Goal: Navigation & Orientation: Find specific page/section

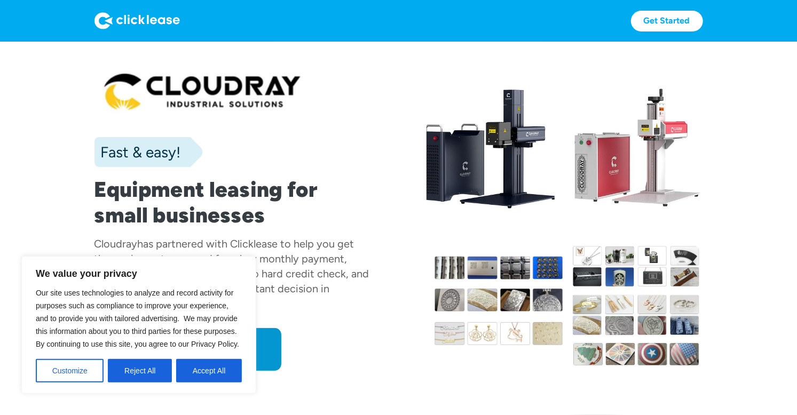
scroll to position [1, 0]
click at [613, 223] on div at bounding box center [639, 144] width 128 height 164
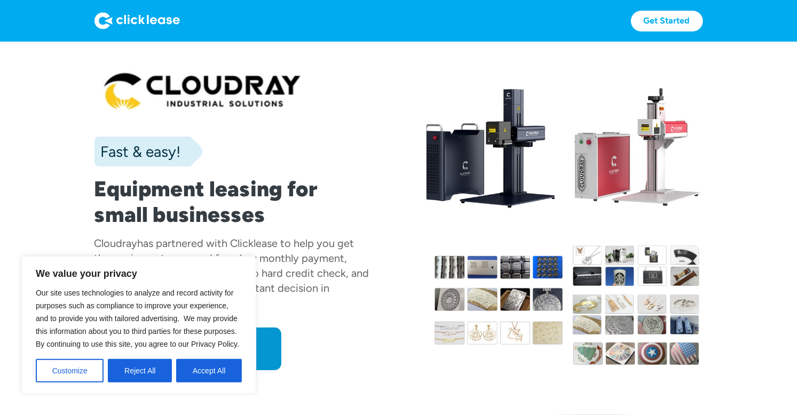
click at [613, 223] on div at bounding box center [639, 144] width 128 height 164
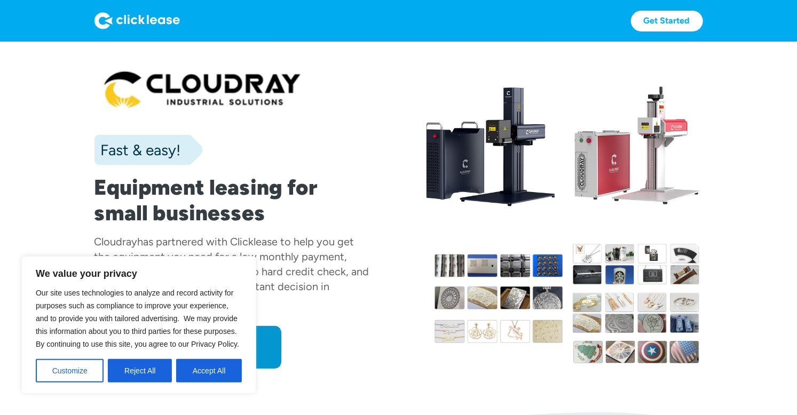
scroll to position [0, 0]
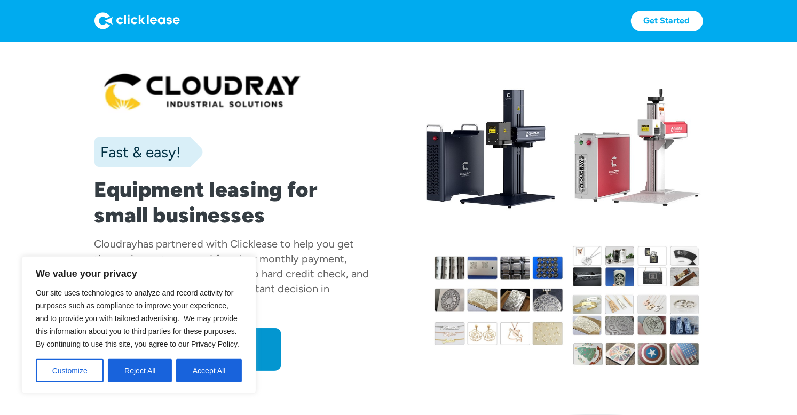
click at [613, 223] on div at bounding box center [639, 145] width 128 height 164
click at [614, 223] on div at bounding box center [639, 145] width 128 height 164
click at [613, 223] on div at bounding box center [639, 145] width 128 height 164
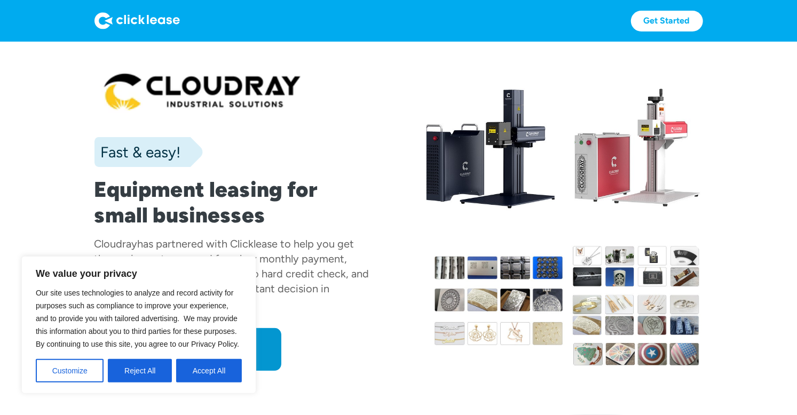
click at [613, 223] on div at bounding box center [639, 145] width 128 height 164
click at [614, 223] on div at bounding box center [639, 145] width 128 height 164
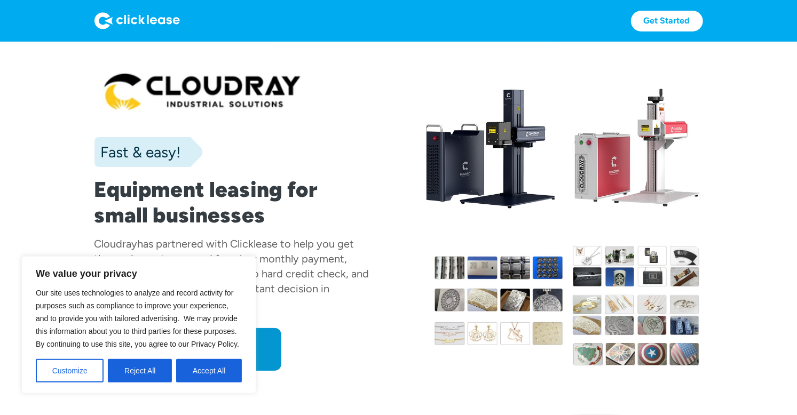
click at [613, 223] on div at bounding box center [639, 145] width 128 height 164
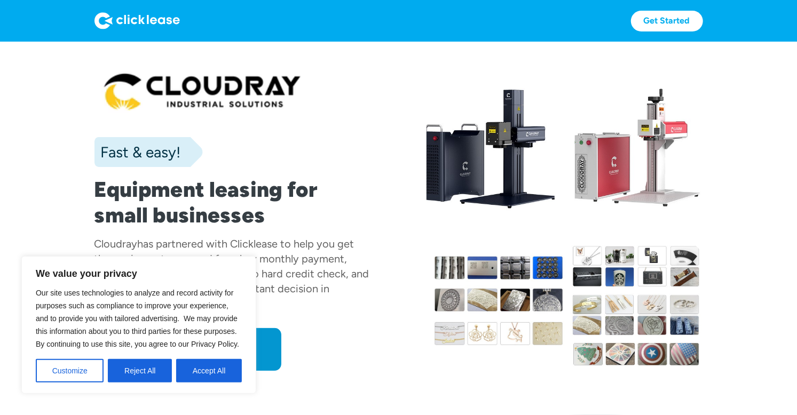
click at [613, 223] on div at bounding box center [639, 145] width 128 height 164
click at [614, 223] on div at bounding box center [639, 145] width 128 height 164
click at [613, 223] on div at bounding box center [639, 145] width 128 height 164
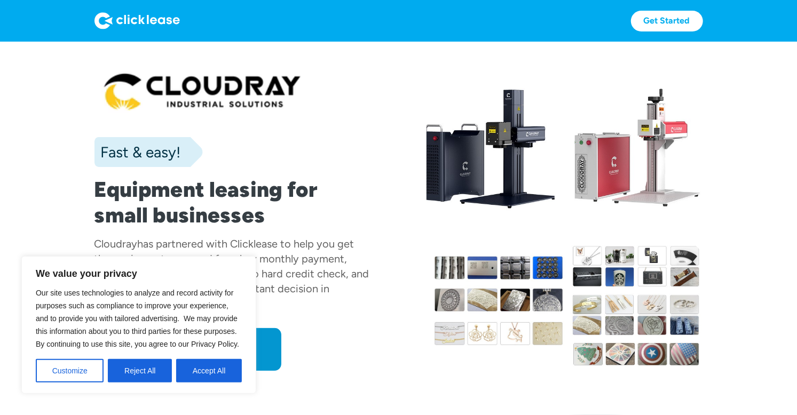
click at [614, 223] on div at bounding box center [639, 145] width 128 height 164
click at [613, 223] on div at bounding box center [639, 145] width 128 height 164
click at [614, 223] on div at bounding box center [639, 145] width 128 height 164
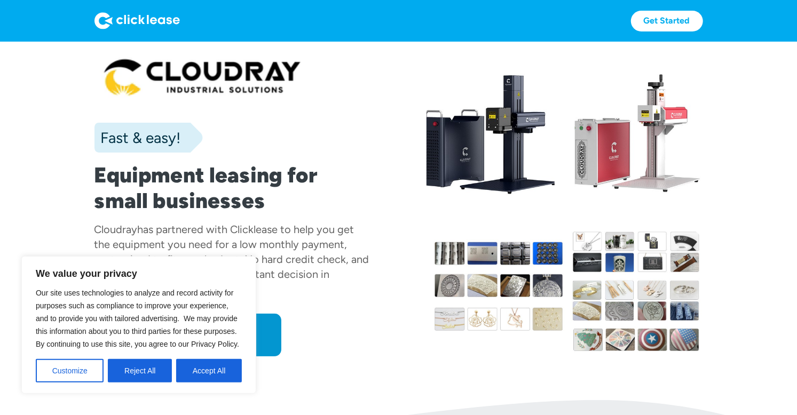
scroll to position [15, 0]
click at [614, 224] on div at bounding box center [564, 202] width 276 height 309
click at [614, 223] on div at bounding box center [564, 202] width 276 height 309
click at [613, 223] on div at bounding box center [564, 202] width 276 height 309
click at [614, 223] on div at bounding box center [564, 202] width 276 height 309
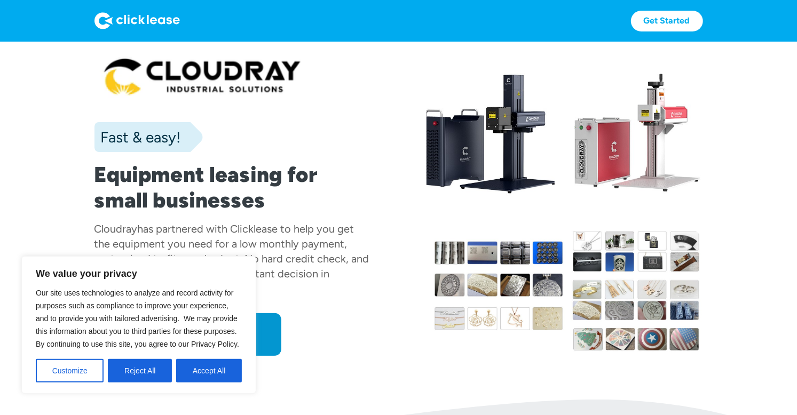
click at [613, 223] on div at bounding box center [564, 202] width 276 height 309
click at [614, 223] on div at bounding box center [564, 202] width 276 height 309
click at [613, 223] on div at bounding box center [564, 203] width 276 height 309
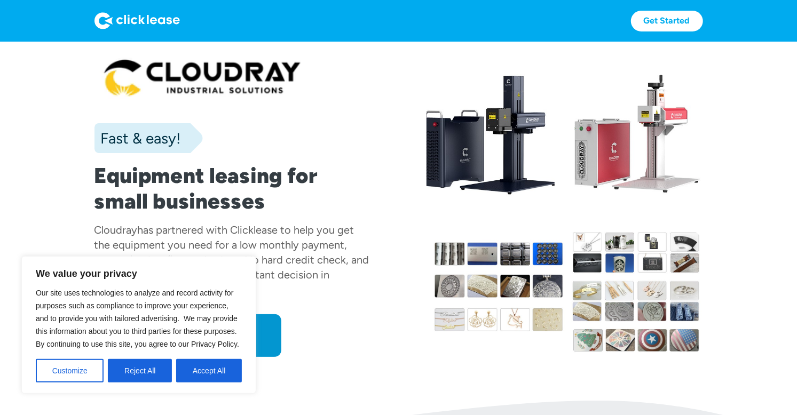
click at [614, 223] on div at bounding box center [564, 203] width 276 height 309
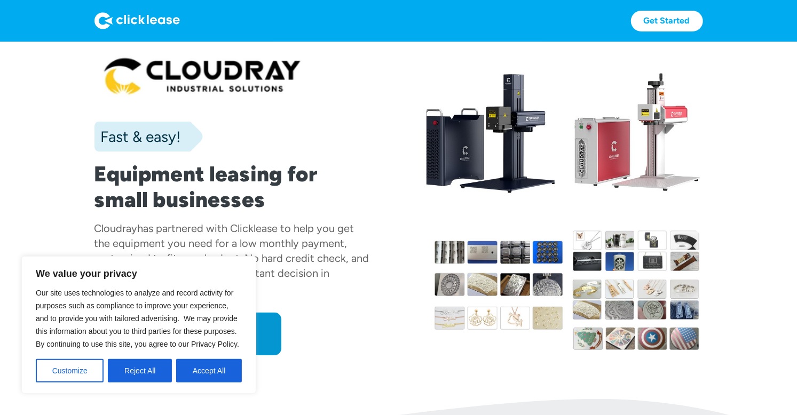
click at [614, 223] on div at bounding box center [564, 201] width 276 height 309
click at [614, 223] on div at bounding box center [564, 202] width 276 height 309
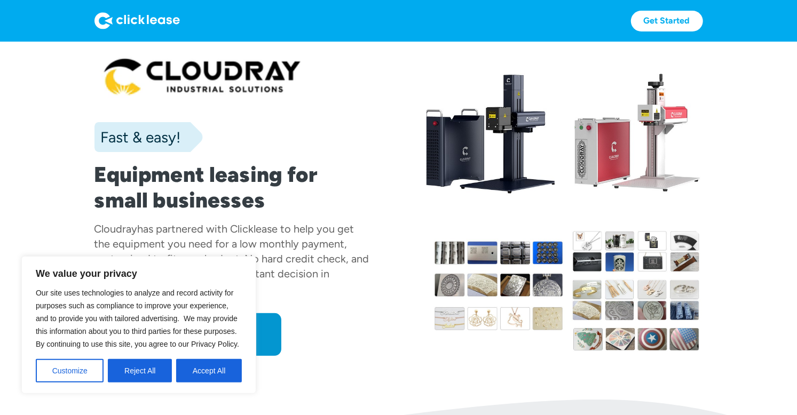
click at [603, 215] on div at bounding box center [564, 202] width 276 height 309
click at [614, 223] on div at bounding box center [564, 202] width 276 height 309
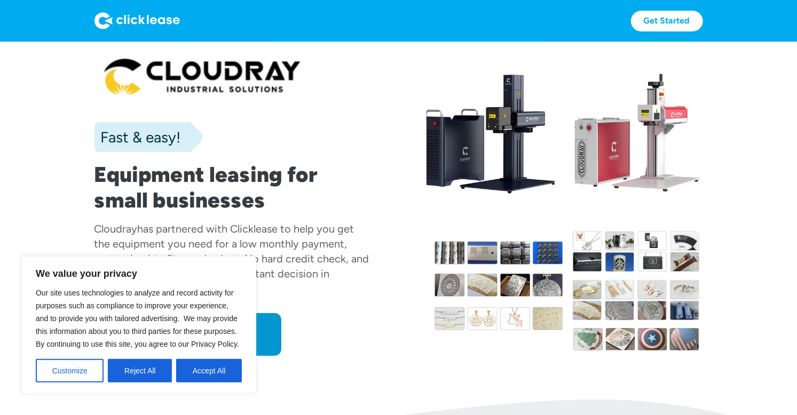
click at [614, 223] on div at bounding box center [564, 202] width 276 height 309
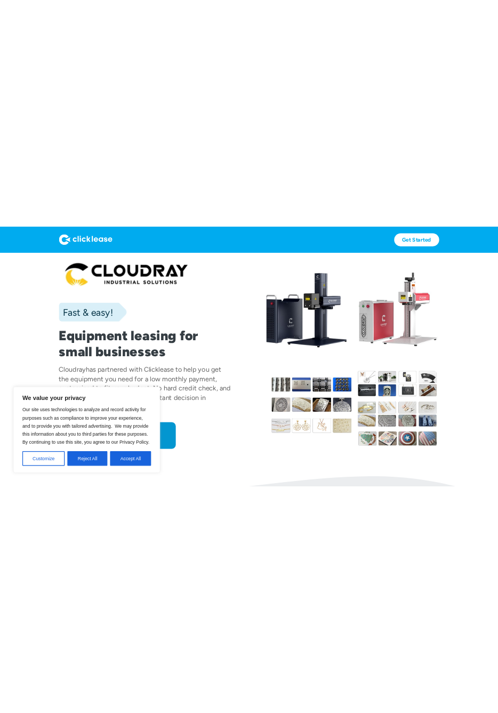
scroll to position [0, 0]
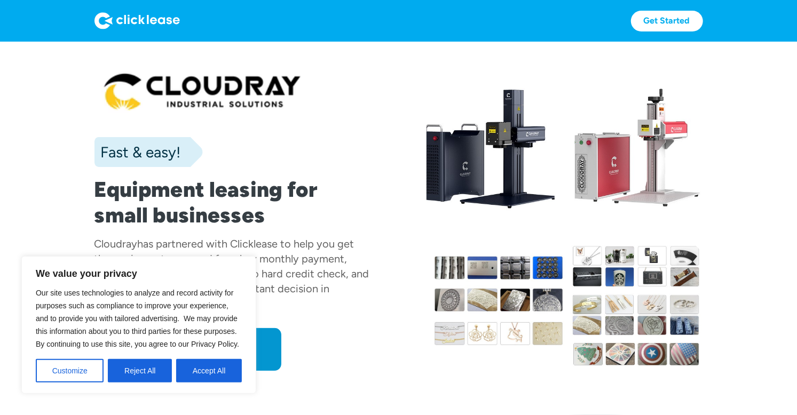
click at [614, 268] on div at bounding box center [564, 307] width 276 height 129
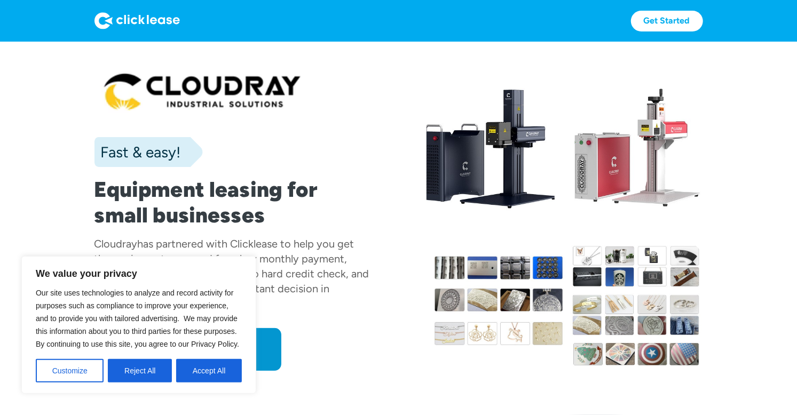
click at [614, 268] on div at bounding box center [564, 307] width 276 height 129
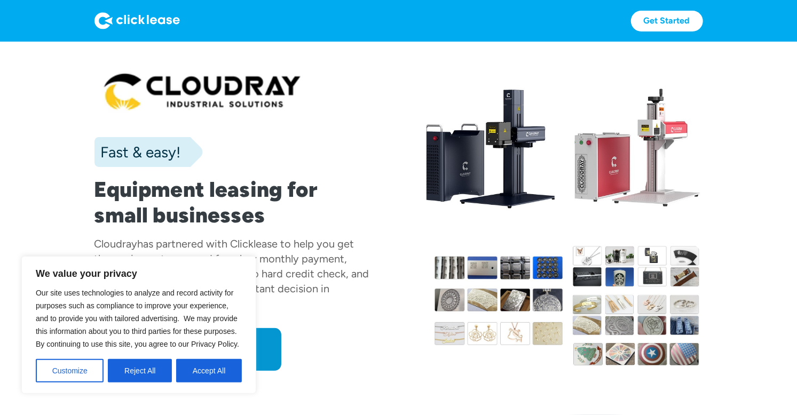
click at [614, 268] on div at bounding box center [564, 307] width 276 height 129
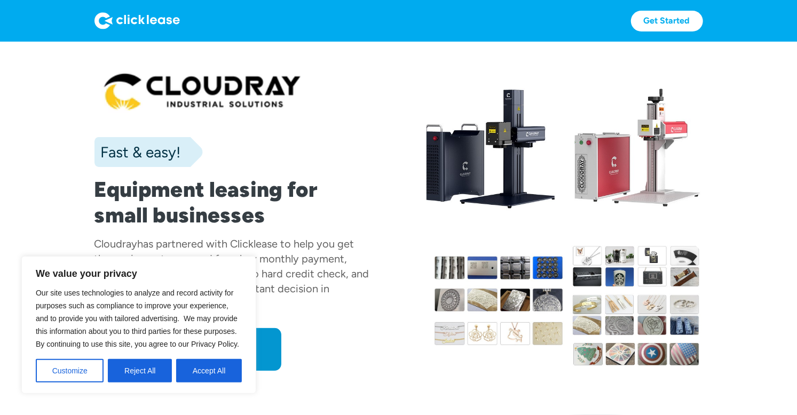
click at [614, 268] on div at bounding box center [564, 307] width 276 height 129
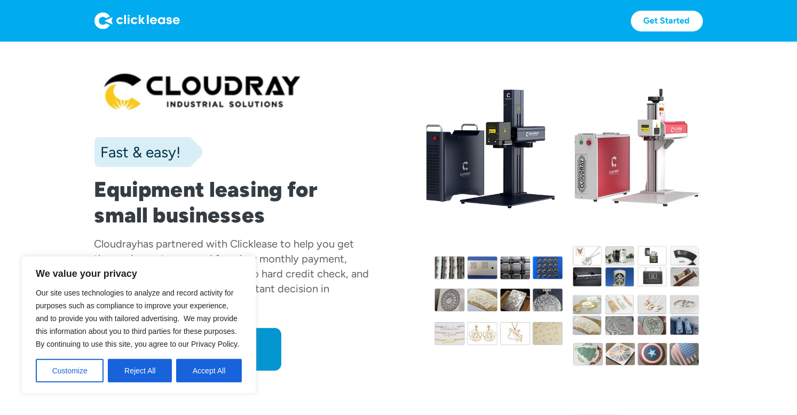
click at [627, 279] on div at bounding box center [564, 307] width 276 height 129
click at [614, 268] on div at bounding box center [564, 307] width 276 height 129
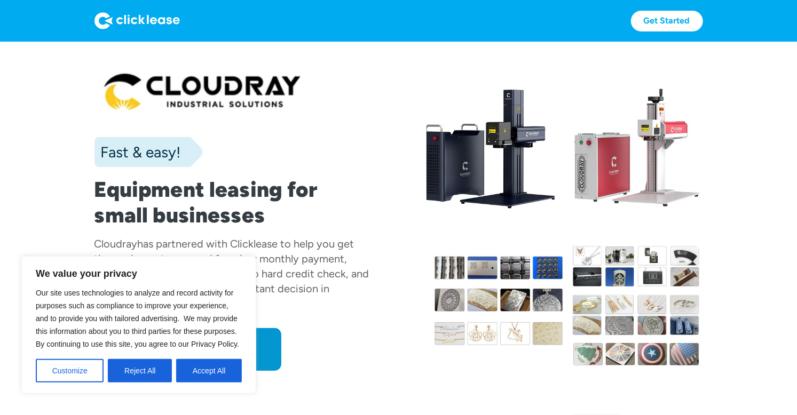
click at [614, 268] on div at bounding box center [564, 307] width 276 height 129
click at [603, 260] on div at bounding box center [564, 307] width 276 height 129
click at [614, 268] on div at bounding box center [564, 307] width 276 height 129
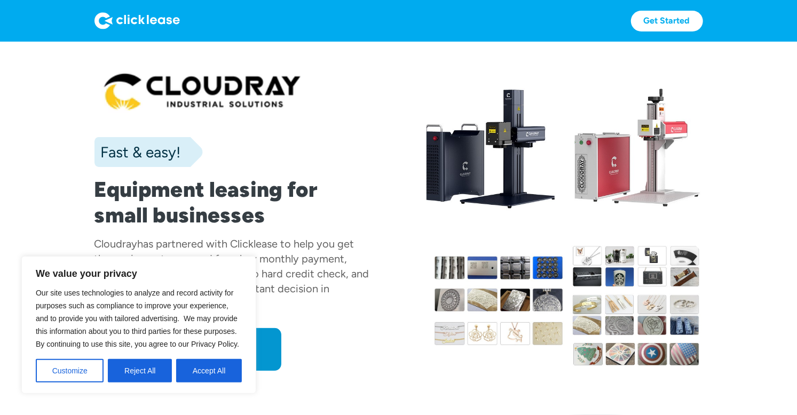
click at [614, 268] on div at bounding box center [564, 307] width 276 height 129
click at [603, 260] on div at bounding box center [564, 307] width 276 height 129
click at [614, 268] on div at bounding box center [564, 307] width 276 height 129
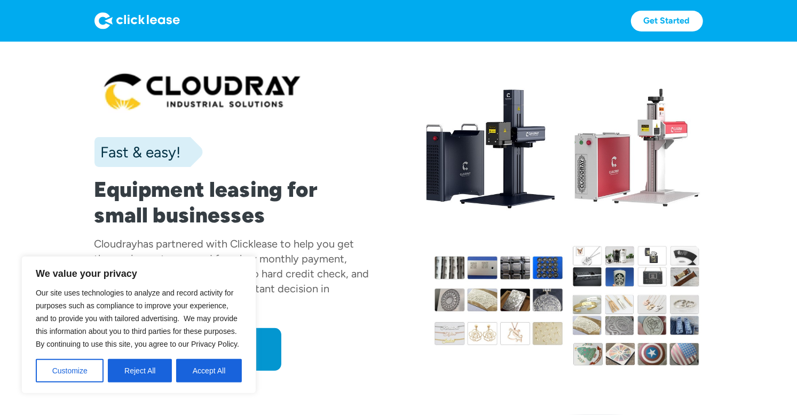
click at [614, 268] on div at bounding box center [564, 307] width 276 height 129
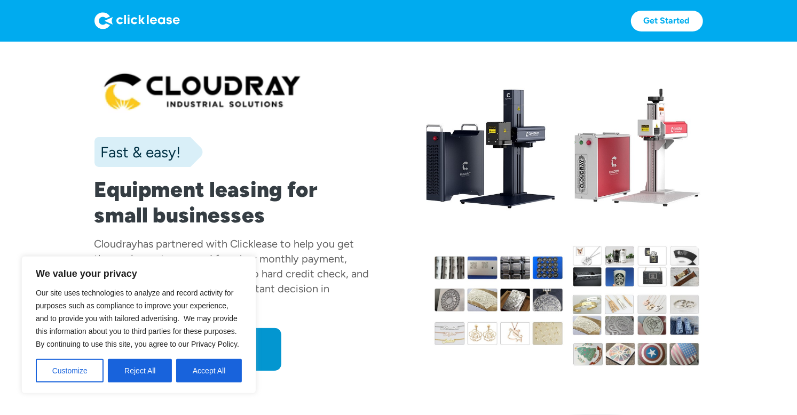
click at [614, 268] on div at bounding box center [564, 307] width 276 height 129
click at [613, 268] on div at bounding box center [564, 307] width 276 height 129
click at [614, 268] on div at bounding box center [564, 307] width 276 height 129
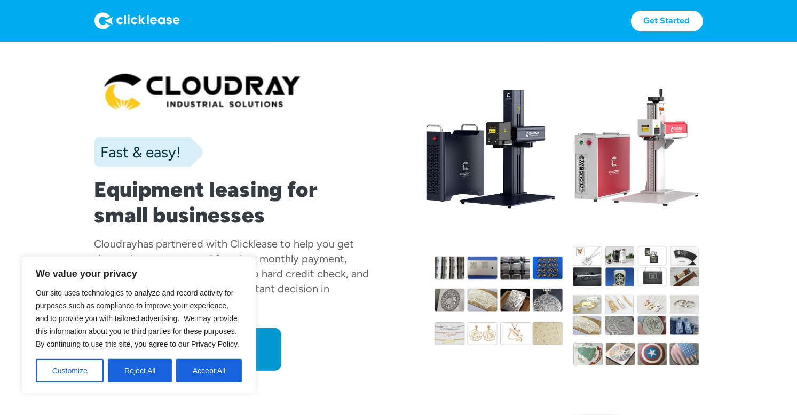
click at [614, 268] on div at bounding box center [564, 307] width 276 height 129
click at [613, 268] on div at bounding box center [564, 307] width 276 height 129
click at [614, 268] on div at bounding box center [564, 307] width 276 height 129
click at [613, 268] on div at bounding box center [564, 307] width 276 height 129
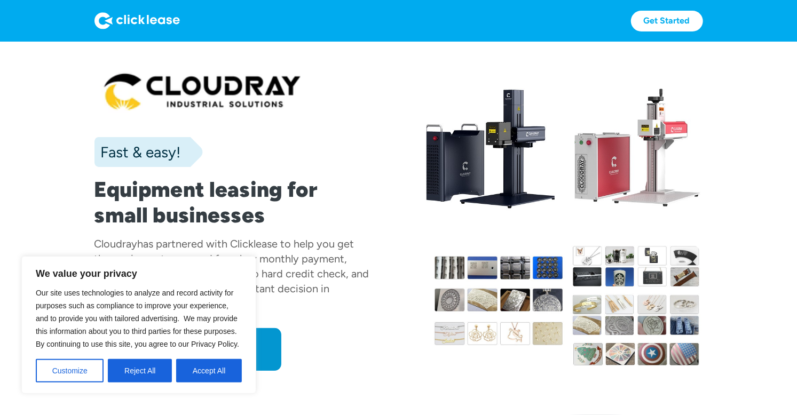
click at [612, 268] on div at bounding box center [564, 307] width 276 height 129
click at [613, 268] on div at bounding box center [564, 307] width 276 height 129
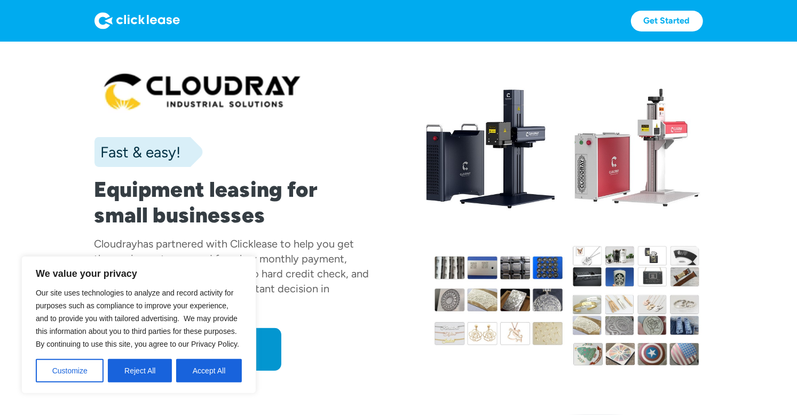
click at [613, 268] on div at bounding box center [564, 307] width 276 height 129
